Goal: Check status: Check status

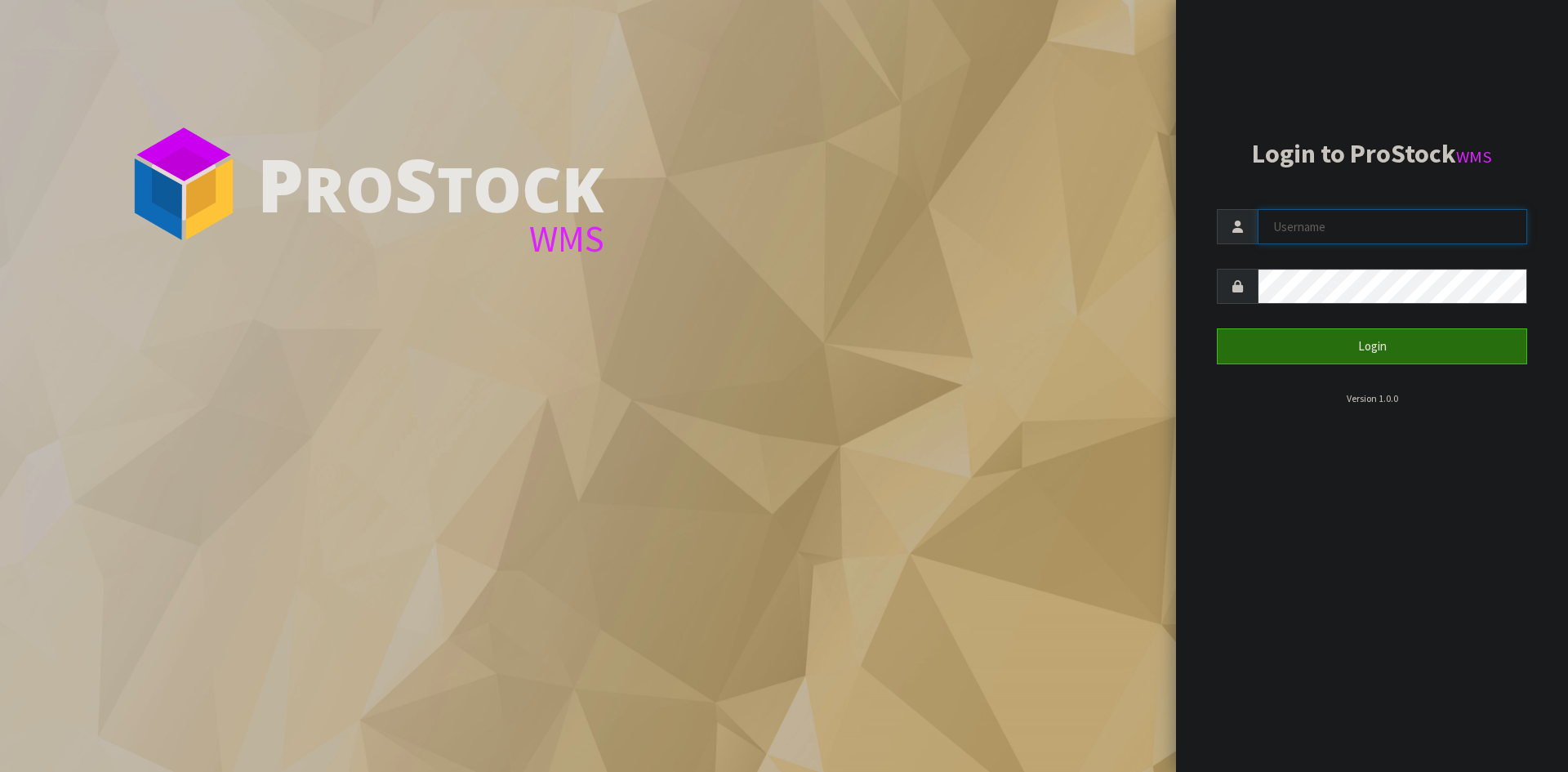
type input "Aquacooler"
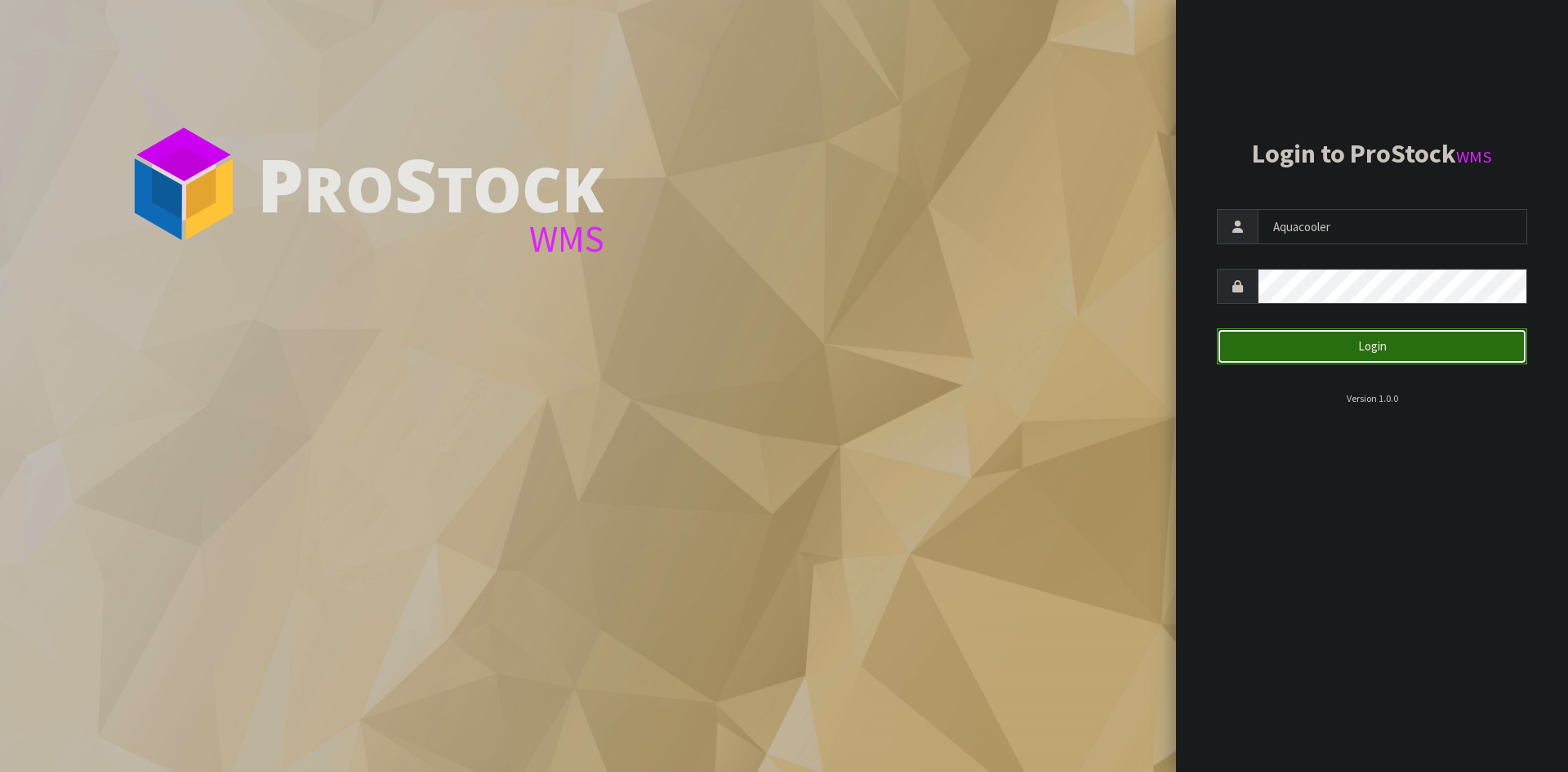
click at [1272, 331] on button "Login" at bounding box center [1372, 346] width 311 height 35
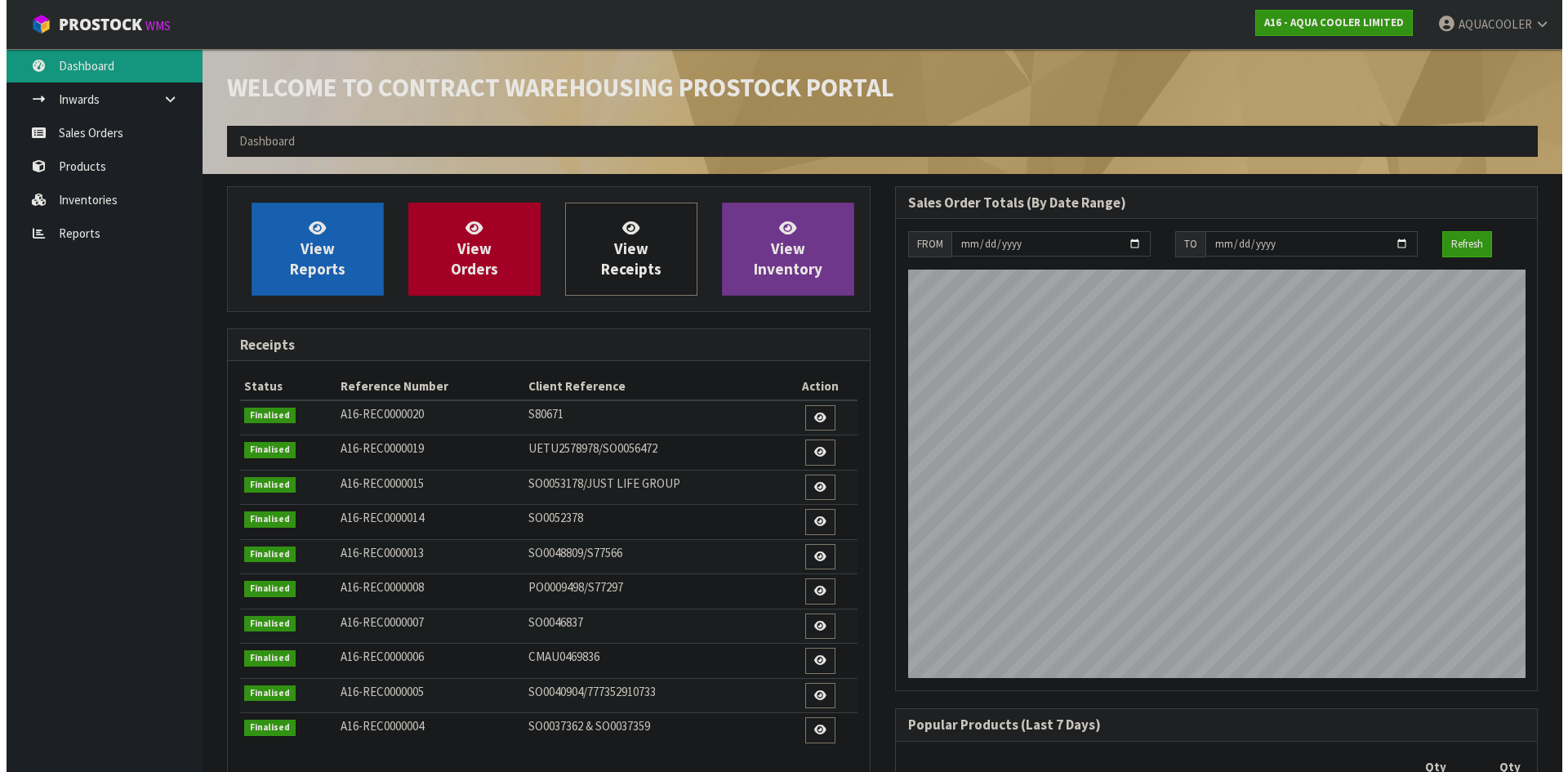
scroll to position [993, 668]
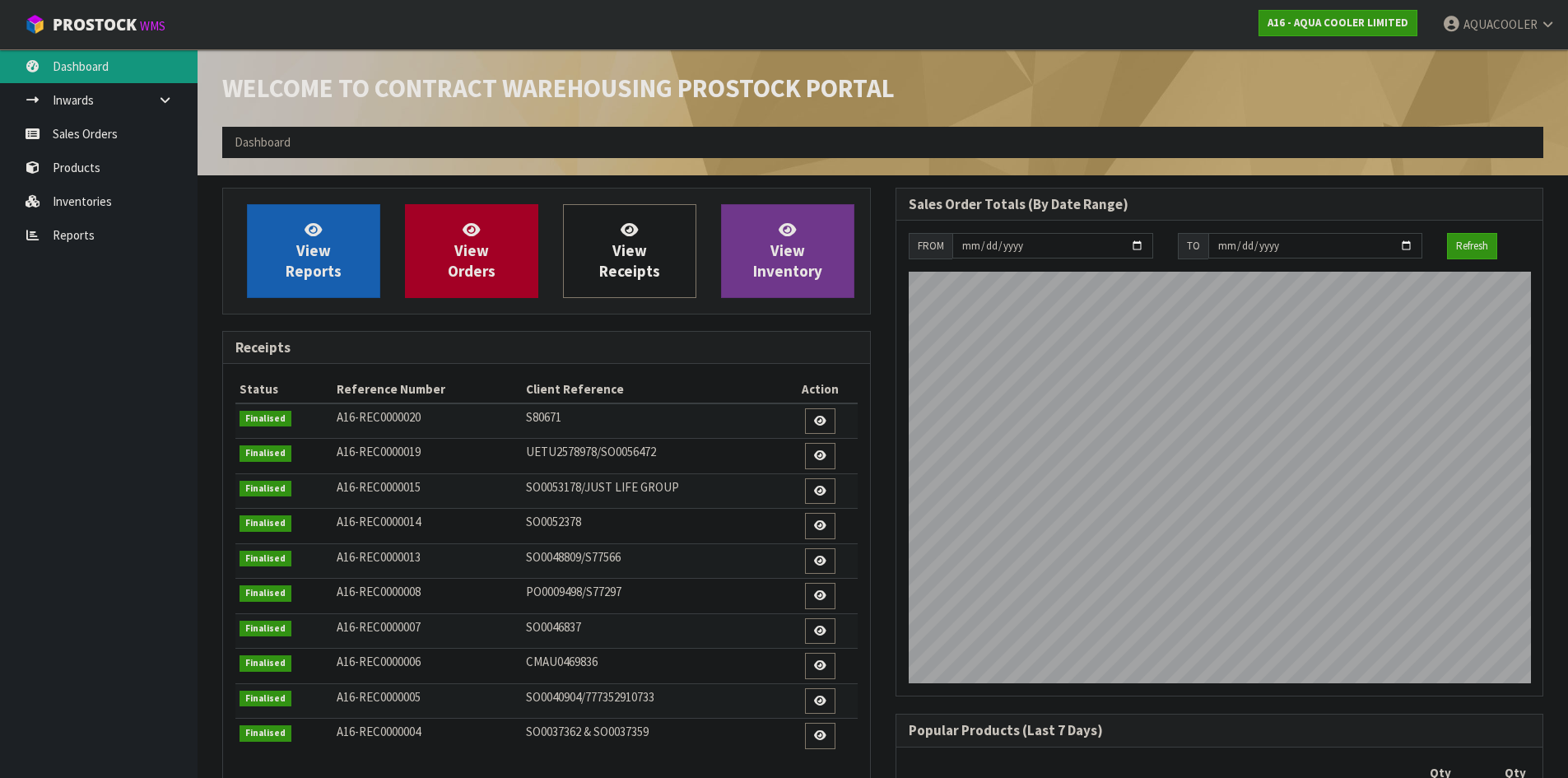
click at [328, 146] on ol "Dashboard" at bounding box center [882, 141] width 1320 height 30
drag, startPoint x: 328, startPoint y: 146, endPoint x: 260, endPoint y: 136, distance: 68.7
click at [268, 137] on span "Dashboard" at bounding box center [262, 142] width 56 height 16
click at [277, 142] on span "Dashboard" at bounding box center [262, 142] width 56 height 16
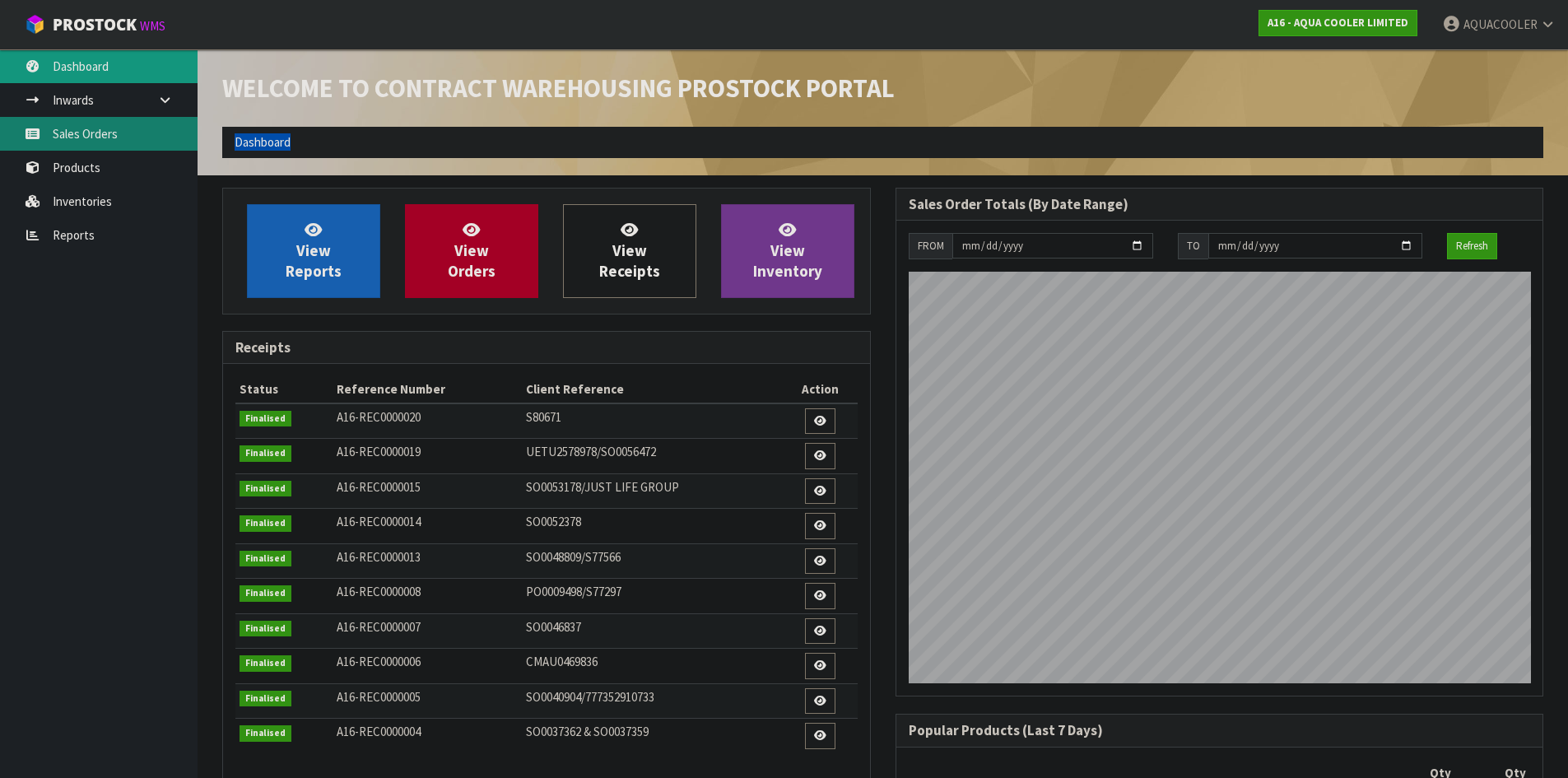
click at [122, 125] on link "Sales Orders" at bounding box center [98, 133] width 198 height 34
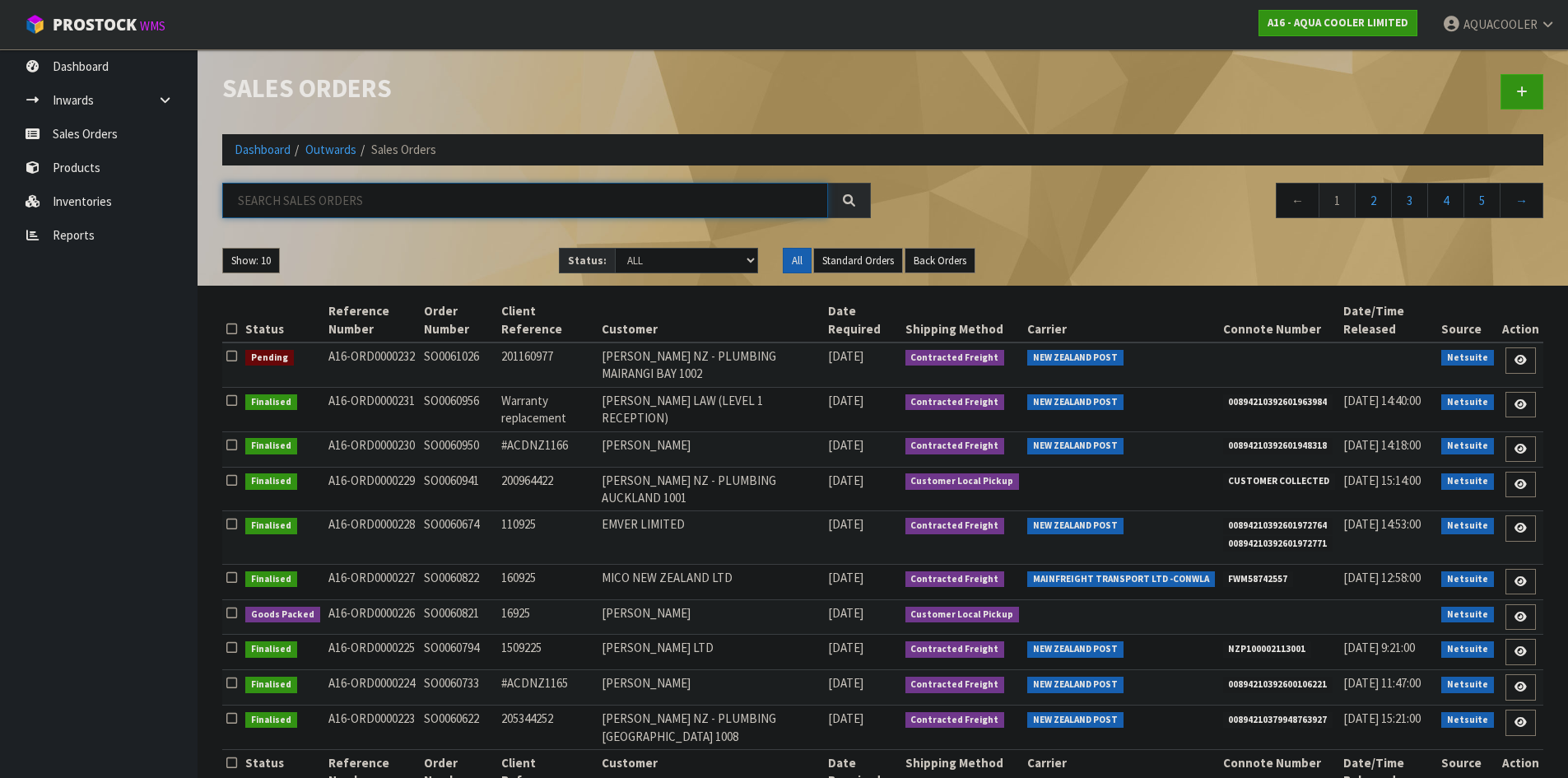
click at [285, 199] on input "text" at bounding box center [525, 200] width 605 height 35
paste input "SO0060794"
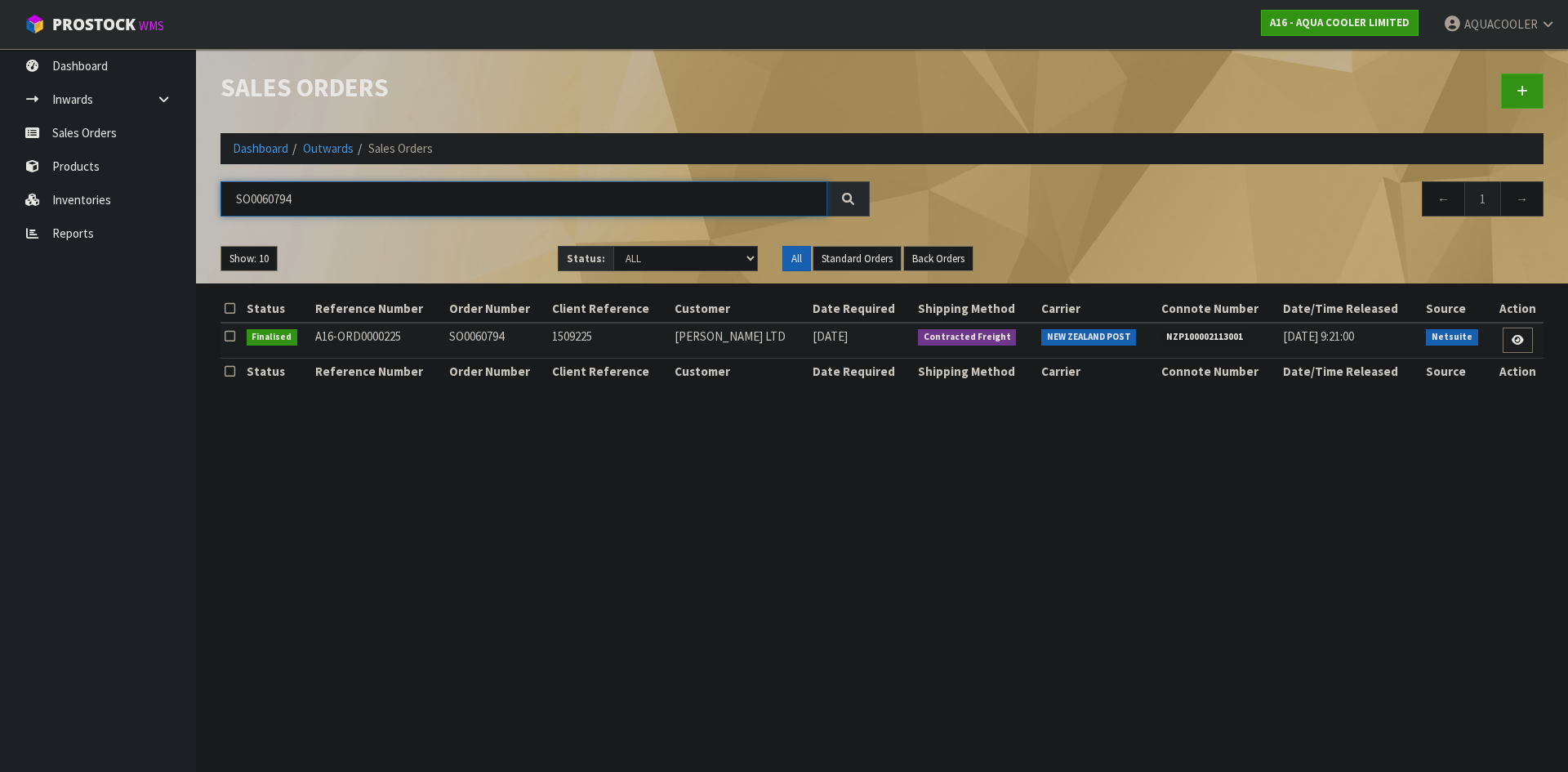
type input "SO0060794"
click at [1188, 335] on span "NZP100002113001" at bounding box center [1205, 337] width 88 height 16
copy span "NZP100002113001"
